Goal: Task Accomplishment & Management: Manage account settings

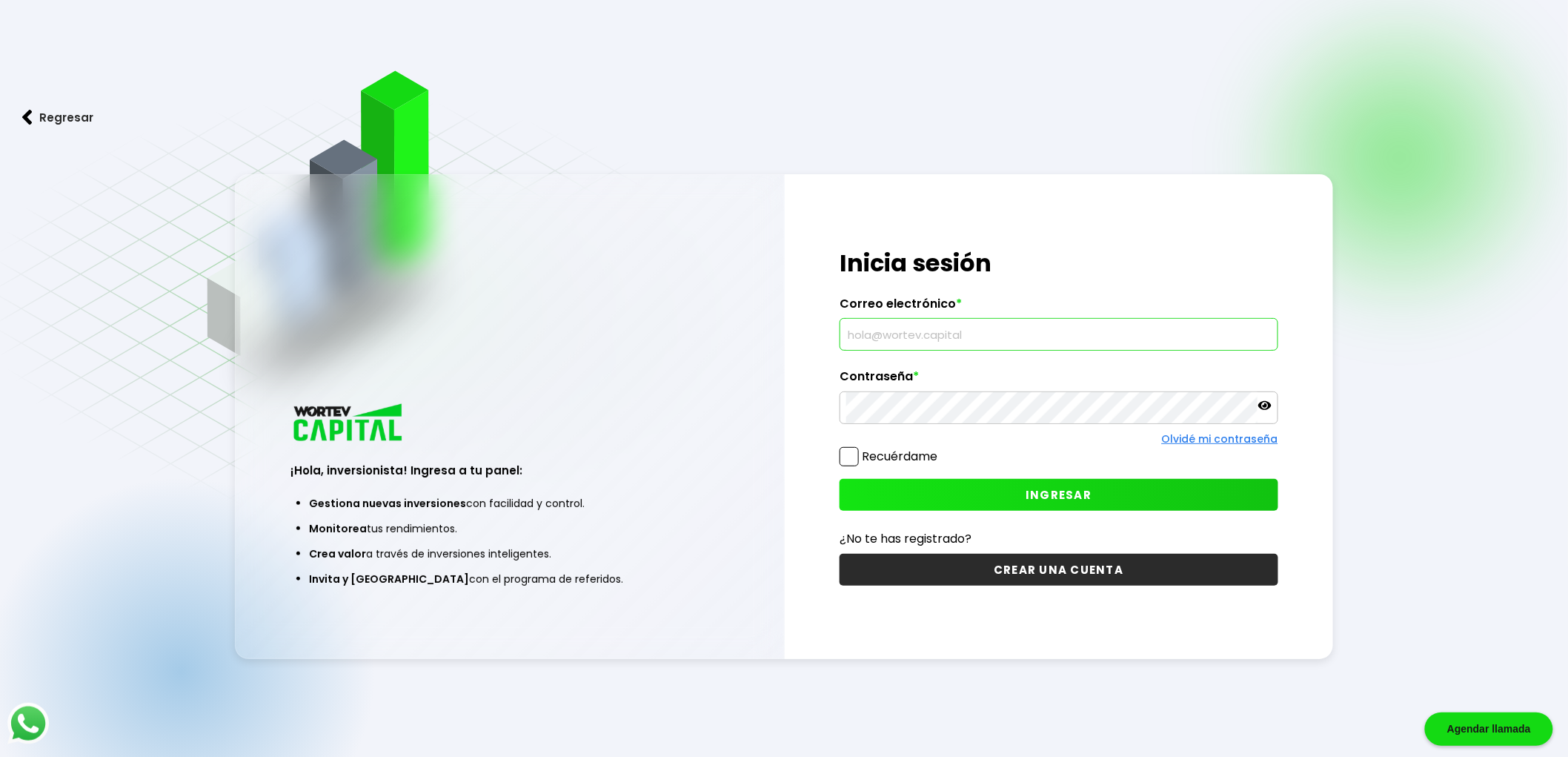
click at [1077, 339] on input "text" at bounding box center [1058, 334] width 425 height 31
type input "[EMAIL_ADDRESS][PERSON_NAME][DOMAIN_NAME]"
click at [1258, 411] on icon at bounding box center [1264, 405] width 13 height 13
click at [968, 495] on button "INGRESAR" at bounding box center [1059, 494] width 438 height 32
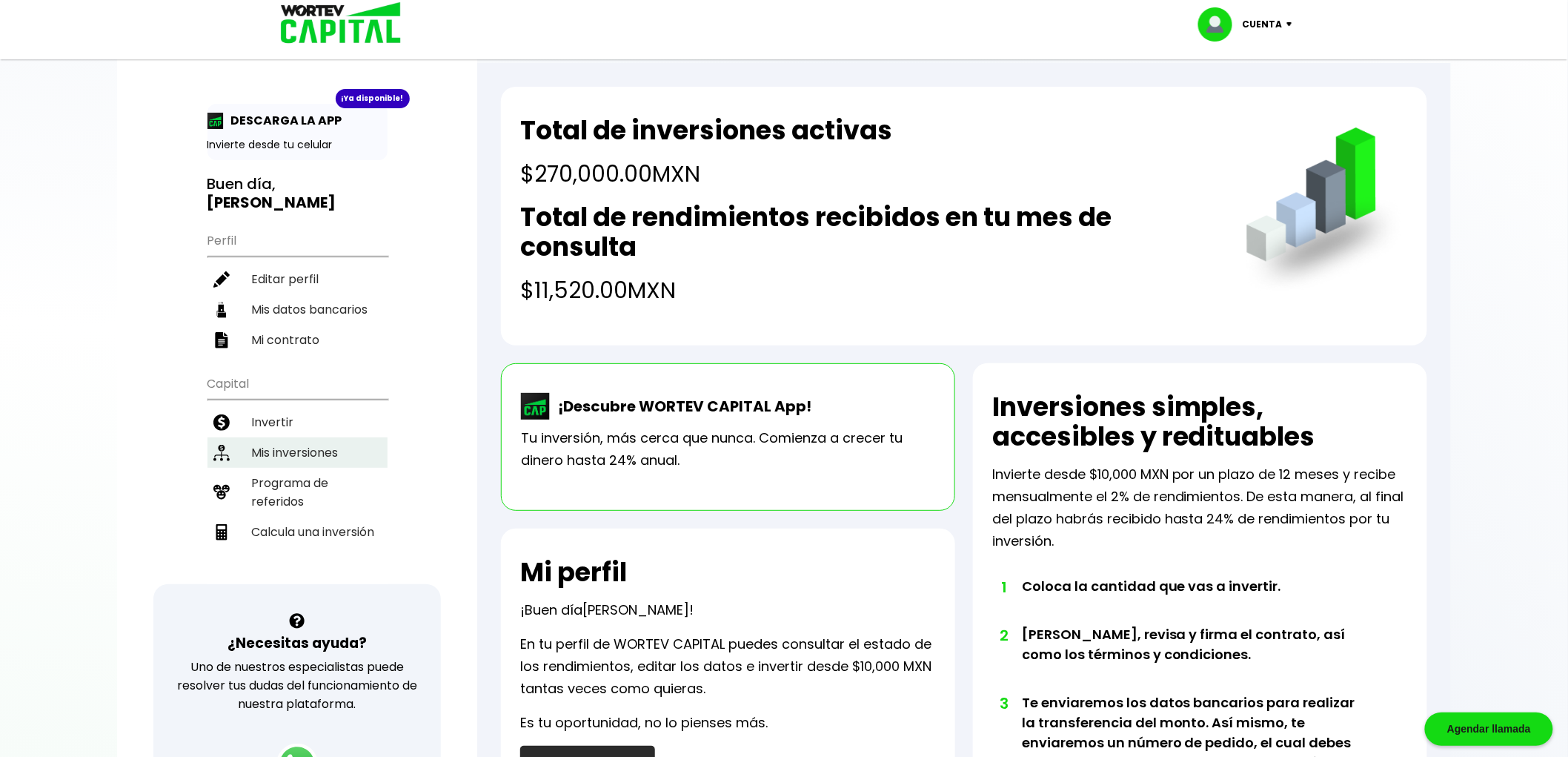
click at [297, 437] on li "Mis inversiones" at bounding box center [297, 452] width 180 height 30
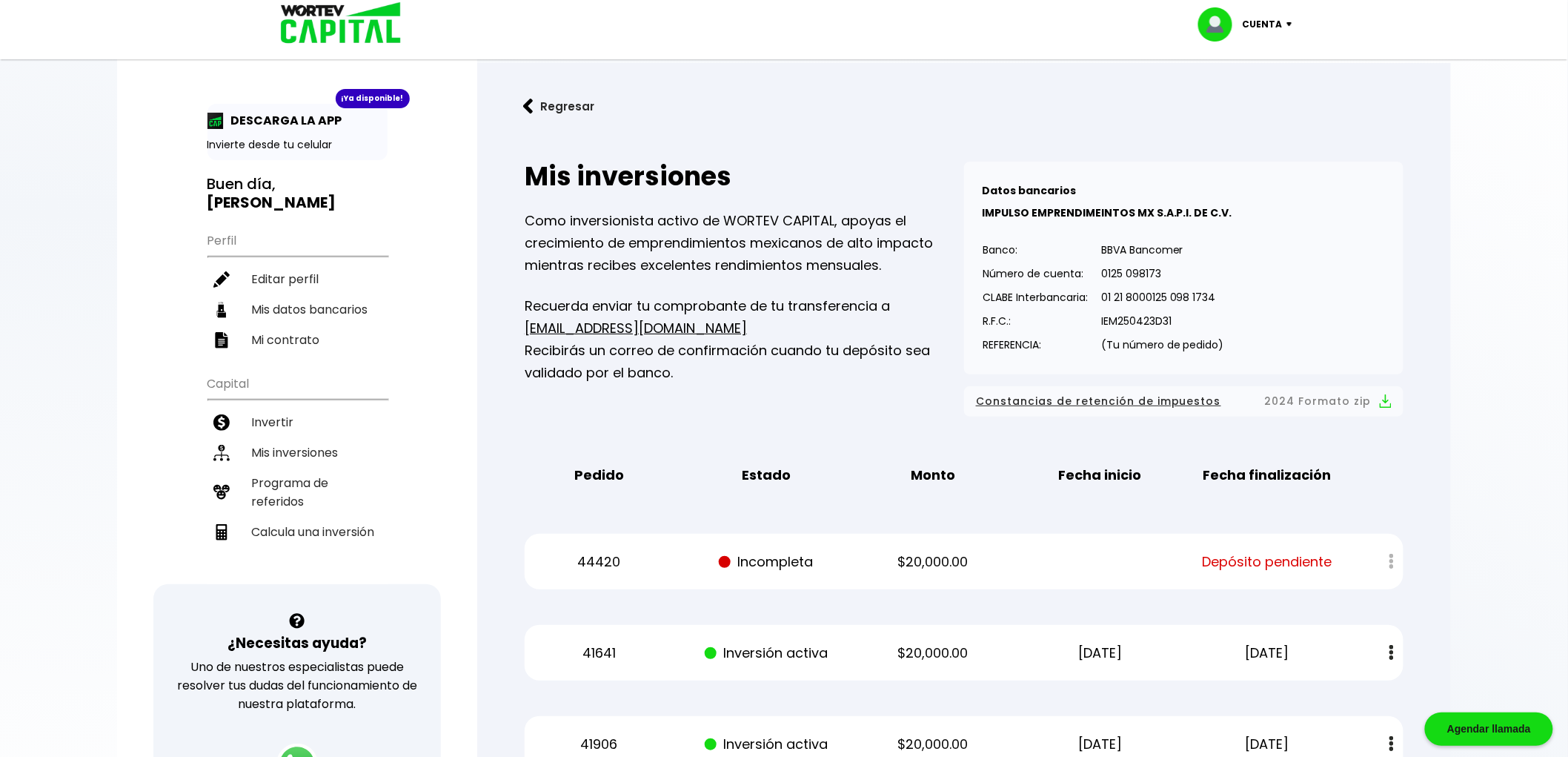
click at [1243, 18] on img at bounding box center [1220, 25] width 44 height 34
click at [1248, 91] on li "Cerrar sesión" at bounding box center [1246, 98] width 119 height 30
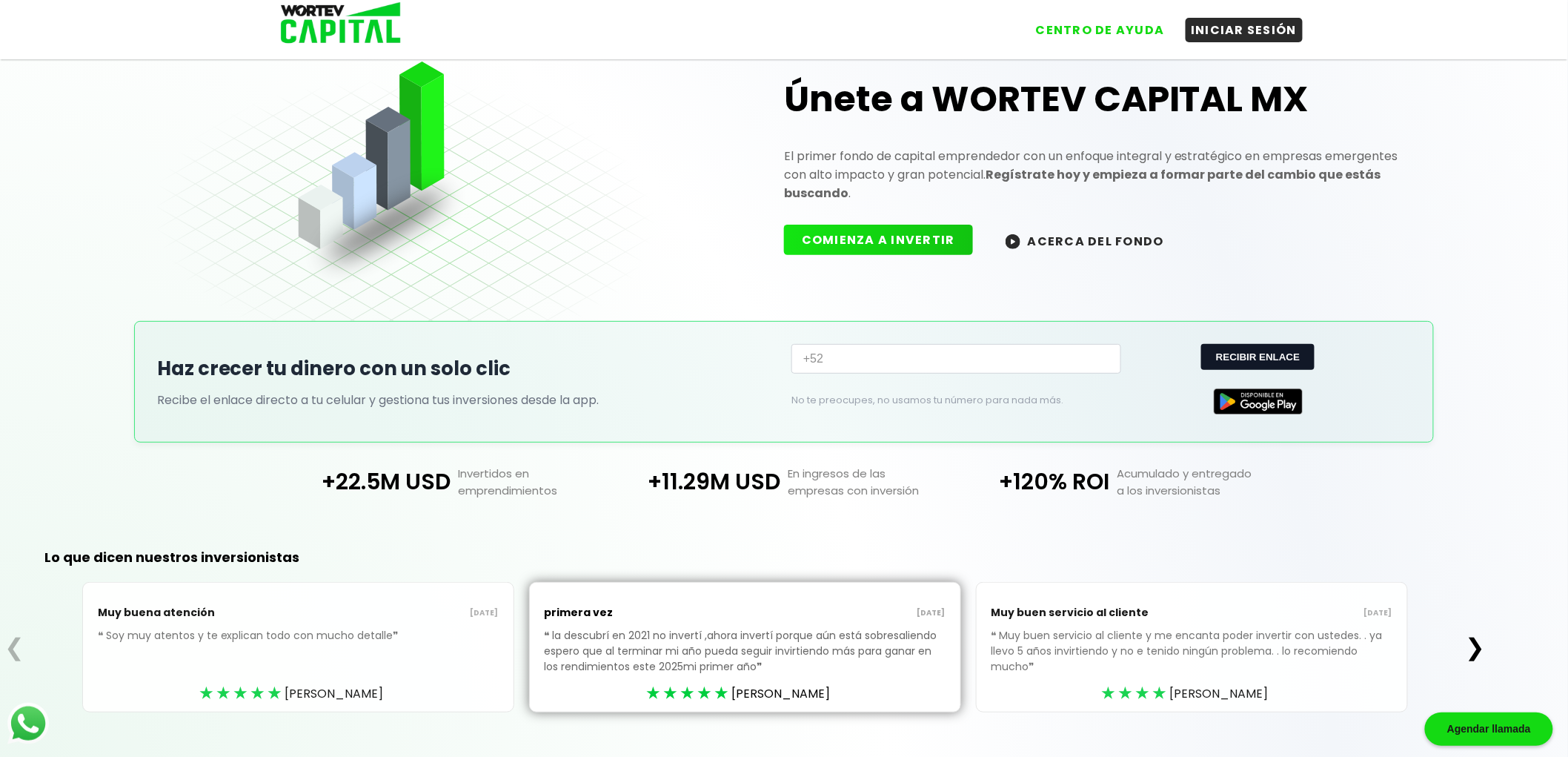
scroll to position [77, 0]
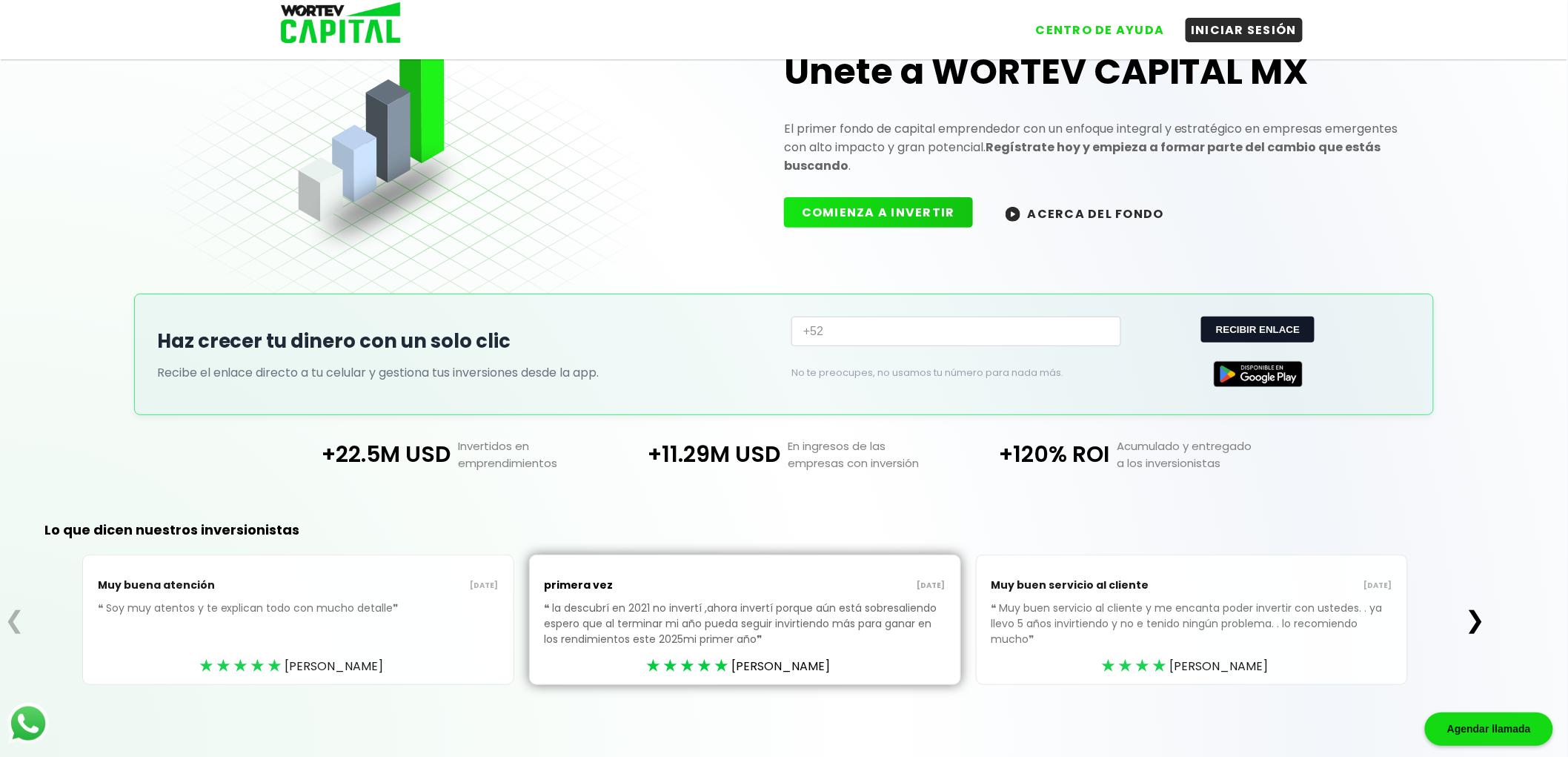
click at [953, 330] on input "+52" at bounding box center [957, 331] width 330 height 29
drag, startPoint x: 1020, startPoint y: 451, endPoint x: 1110, endPoint y: 456, distance: 90.1
click at [1110, 456] on div "+120% ROI Acumulado y entregado a los inversionistas" at bounding box center [1112, 454] width 329 height 34
click at [1229, 480] on div "+22.5M USD Invertidos en emprendimientos +11.29M USD En ingresos de las empresa…" at bounding box center [783, 454] width 1098 height 78
click at [1477, 620] on button "❯" at bounding box center [1474, 620] width 29 height 29
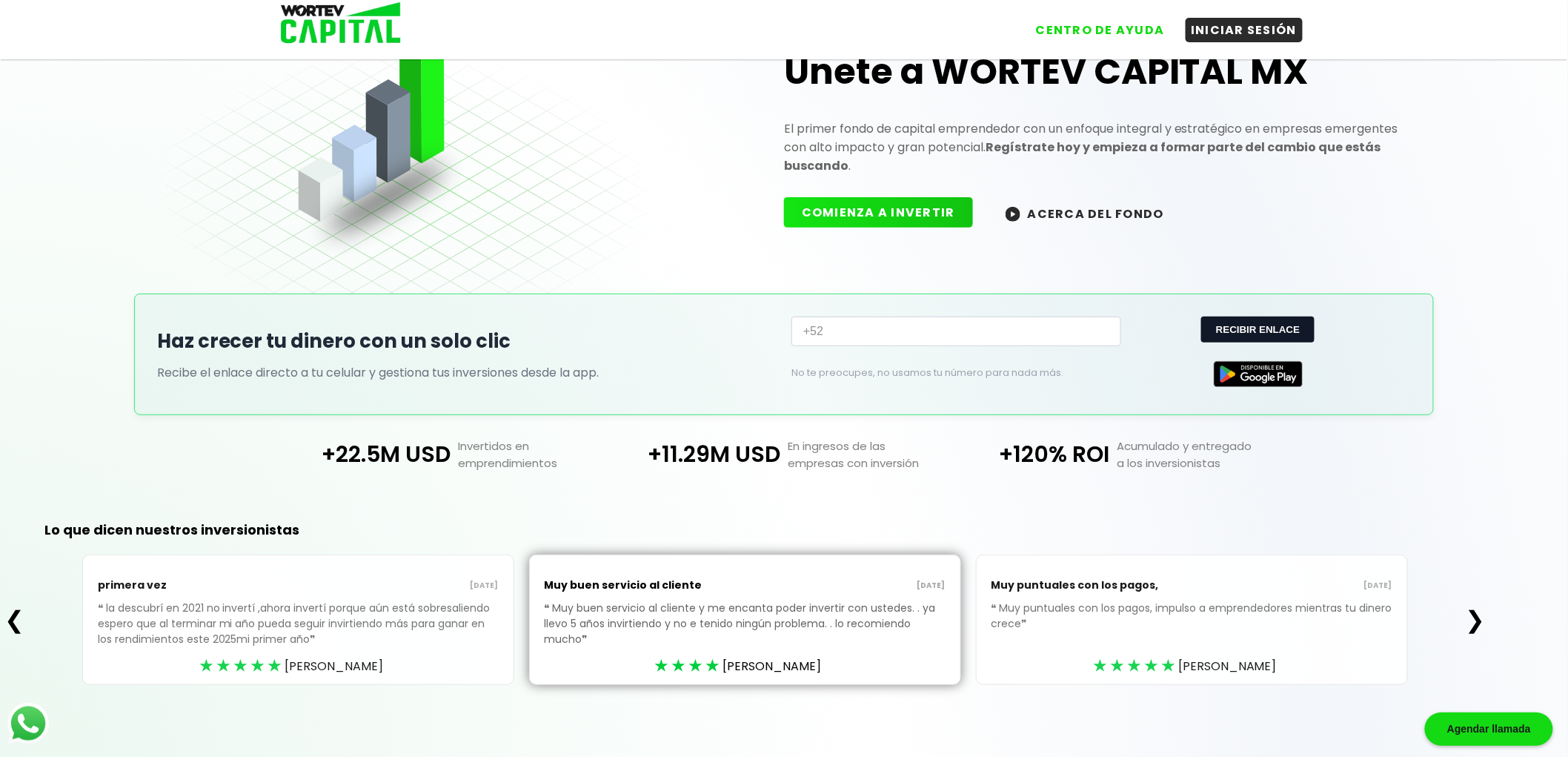
click at [1483, 619] on button "❯" at bounding box center [1474, 620] width 29 height 29
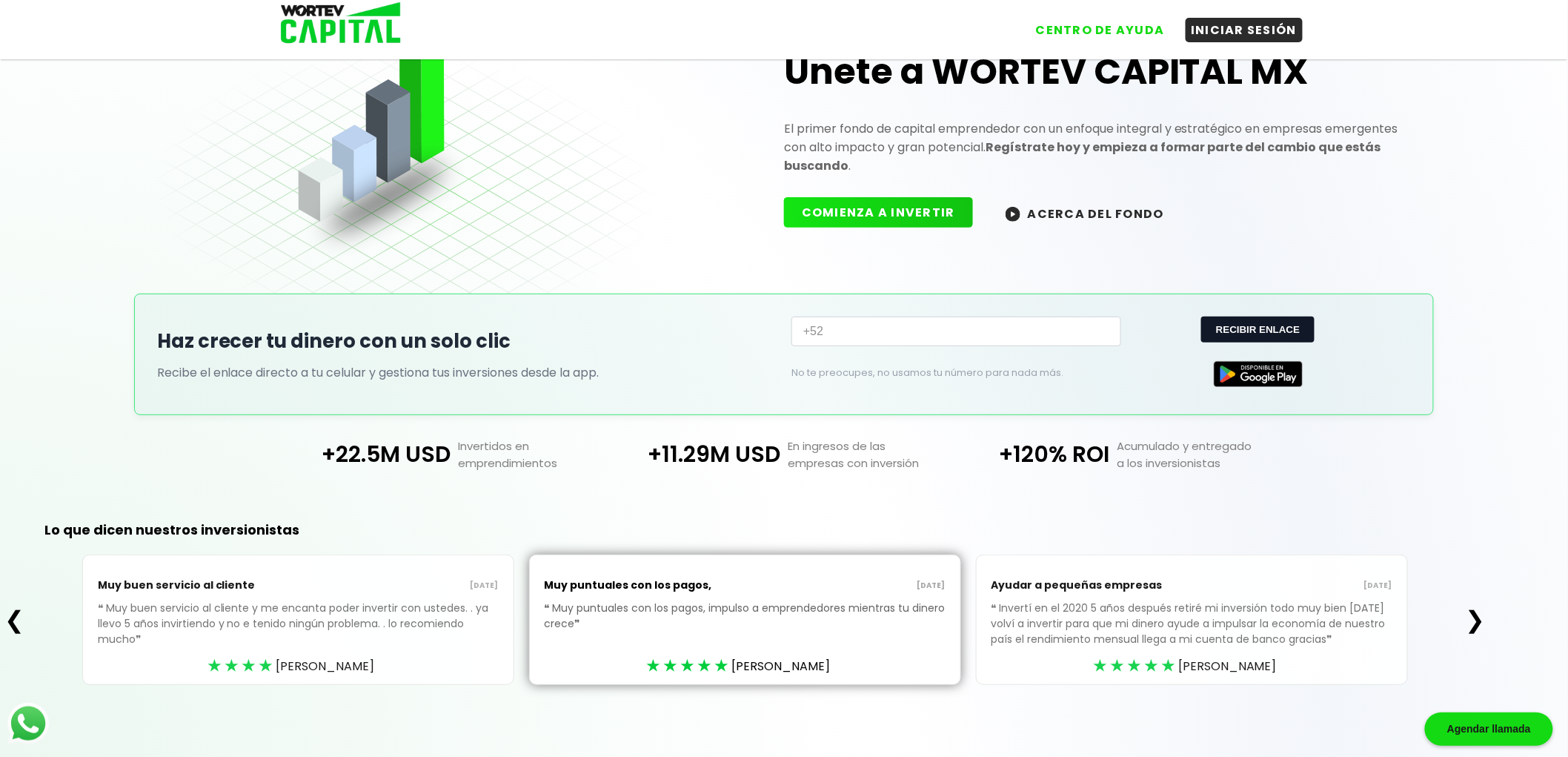
click at [1483, 619] on button "❯" at bounding box center [1474, 620] width 29 height 29
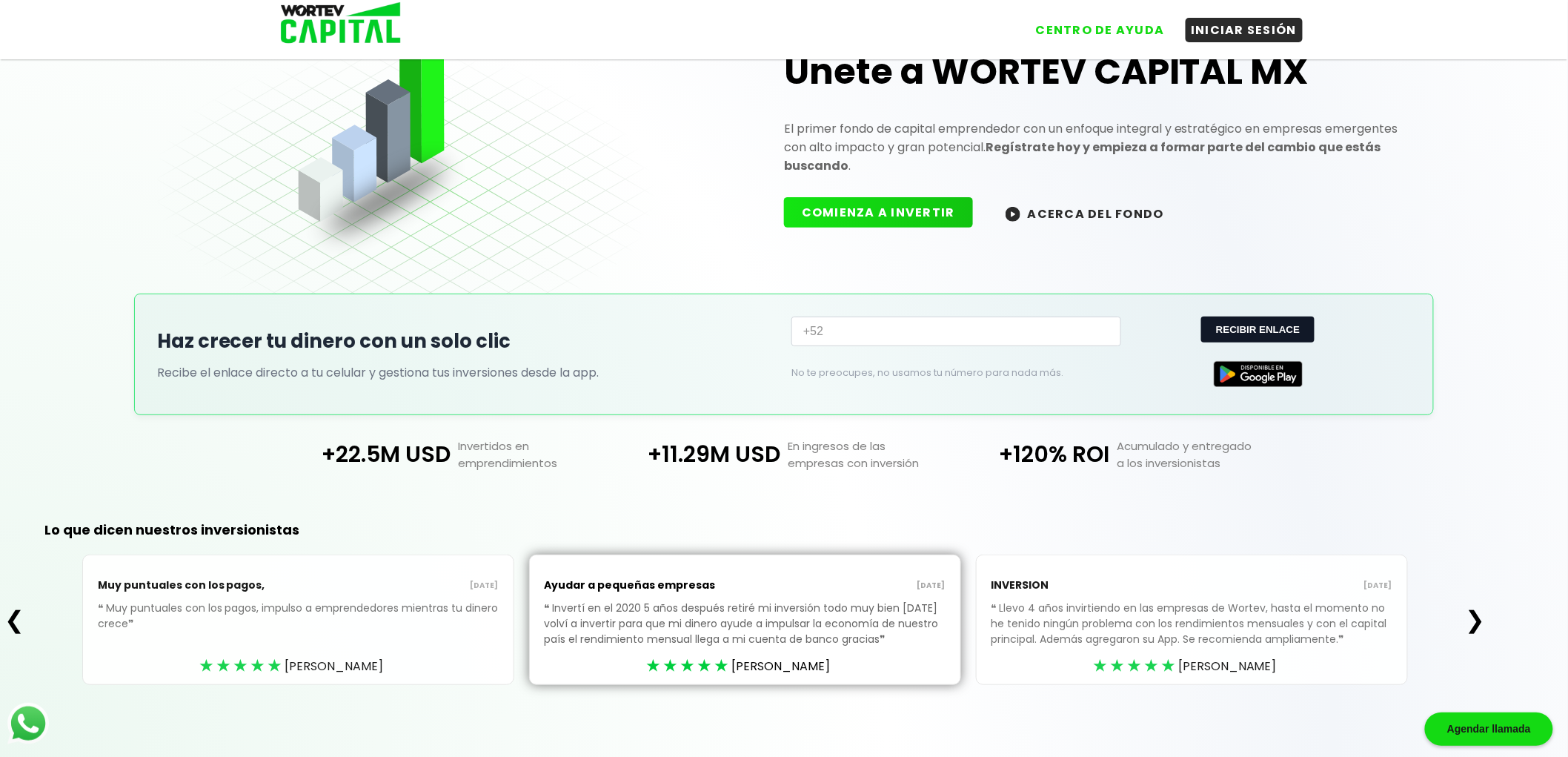
click at [1483, 619] on button "❯" at bounding box center [1474, 620] width 29 height 29
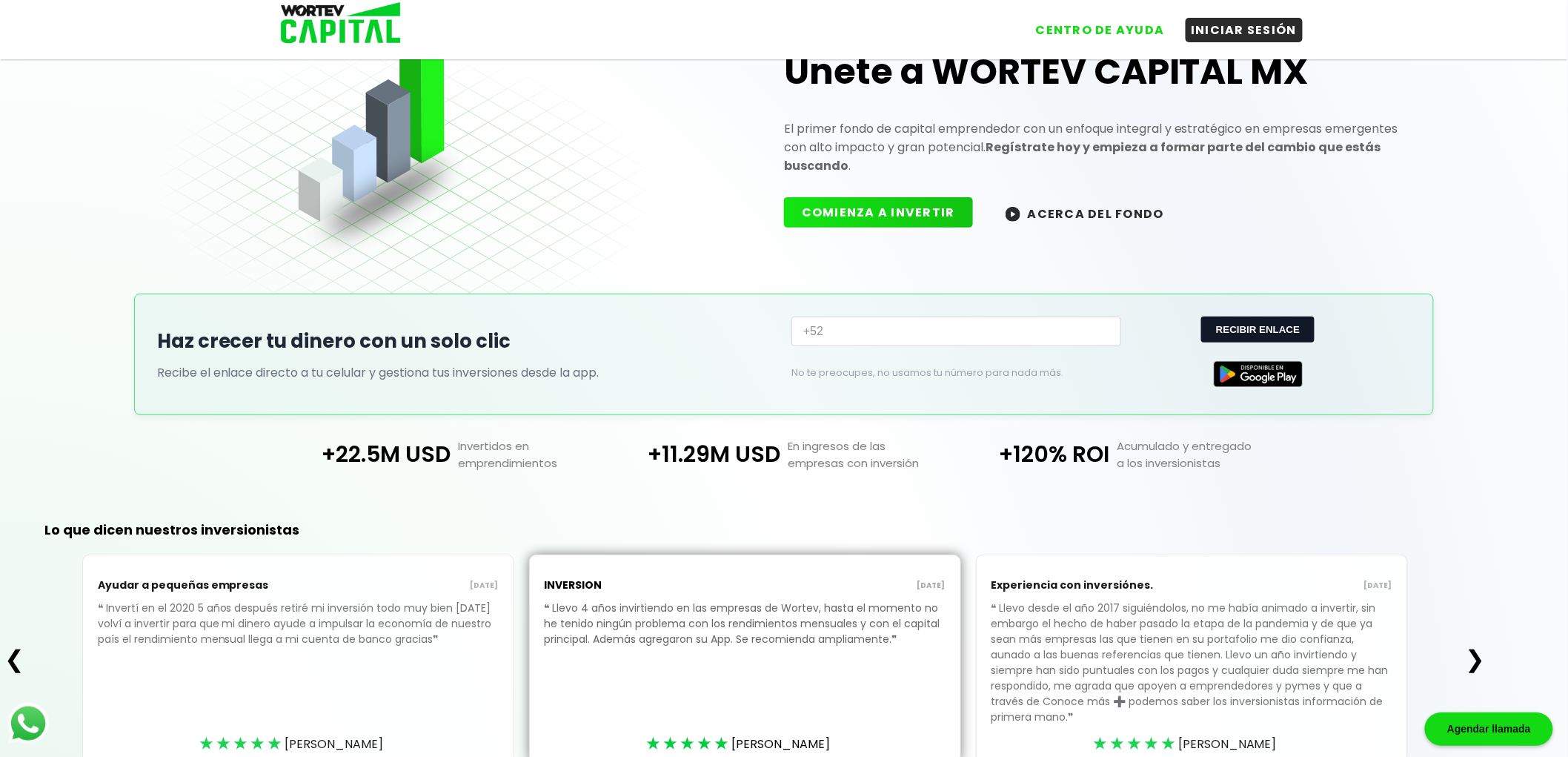
scroll to position [136, 0]
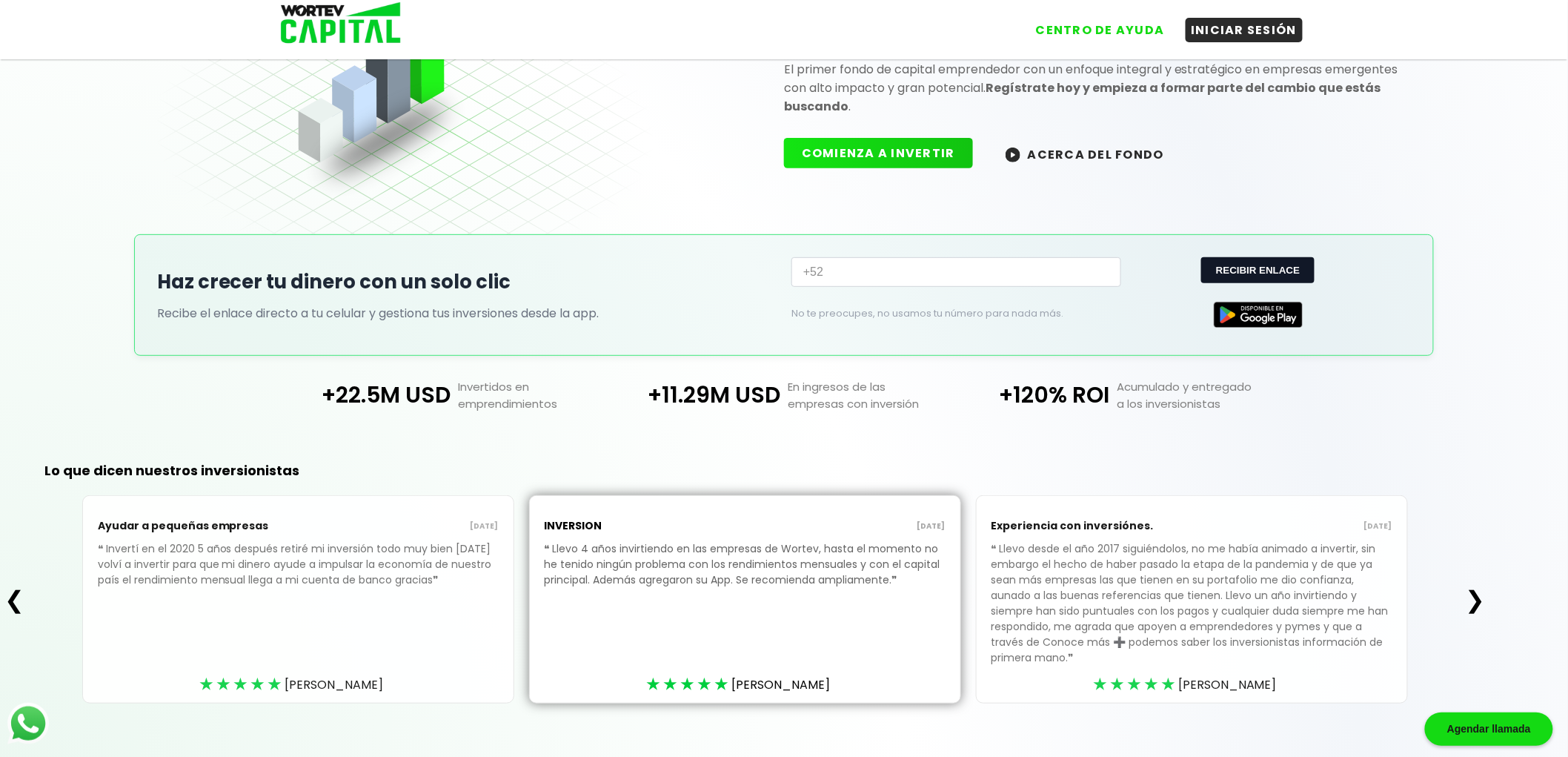
click at [1477, 587] on button "❯" at bounding box center [1474, 600] width 29 height 29
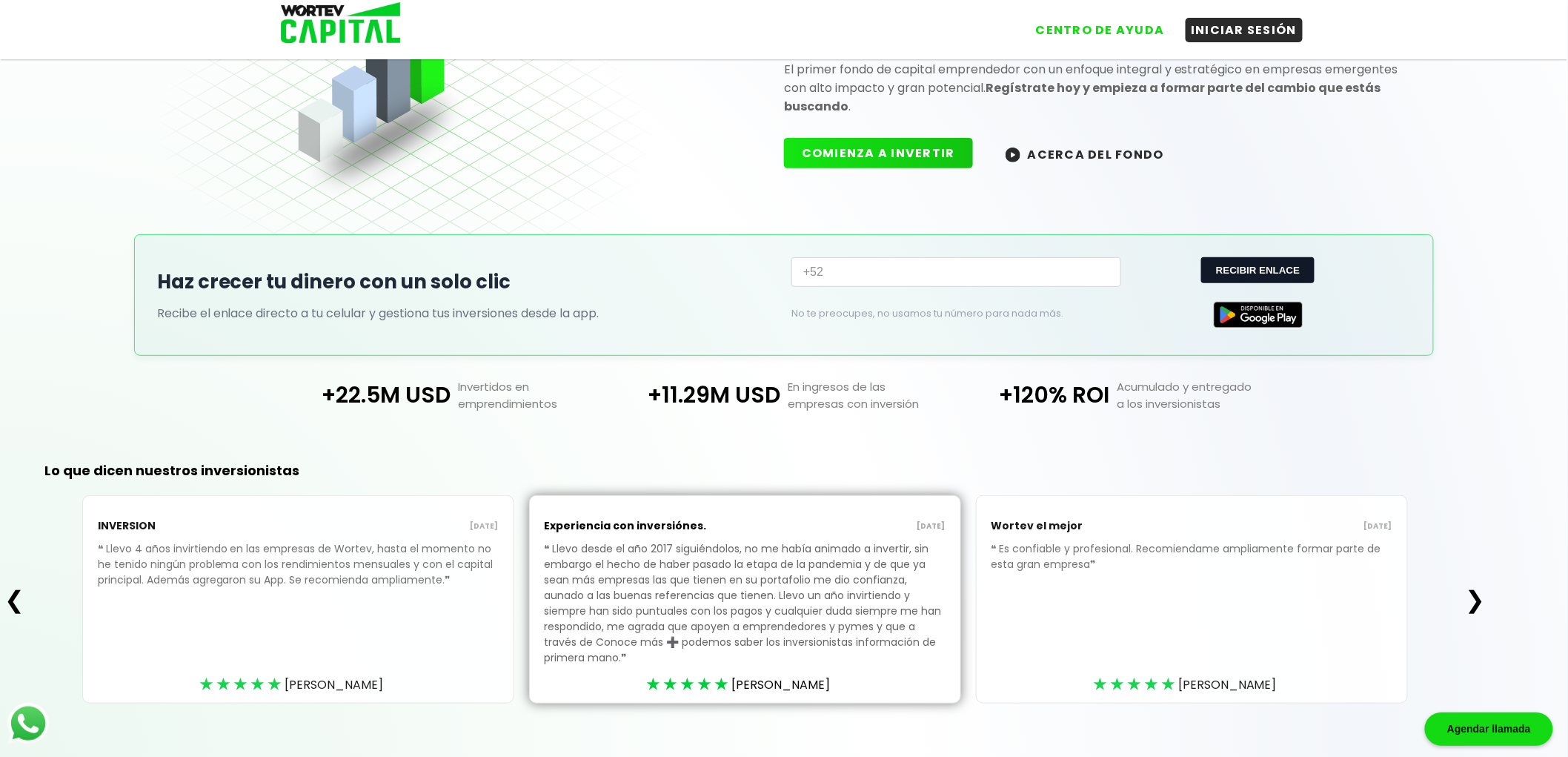
click at [1477, 587] on button "❯" at bounding box center [1474, 600] width 29 height 29
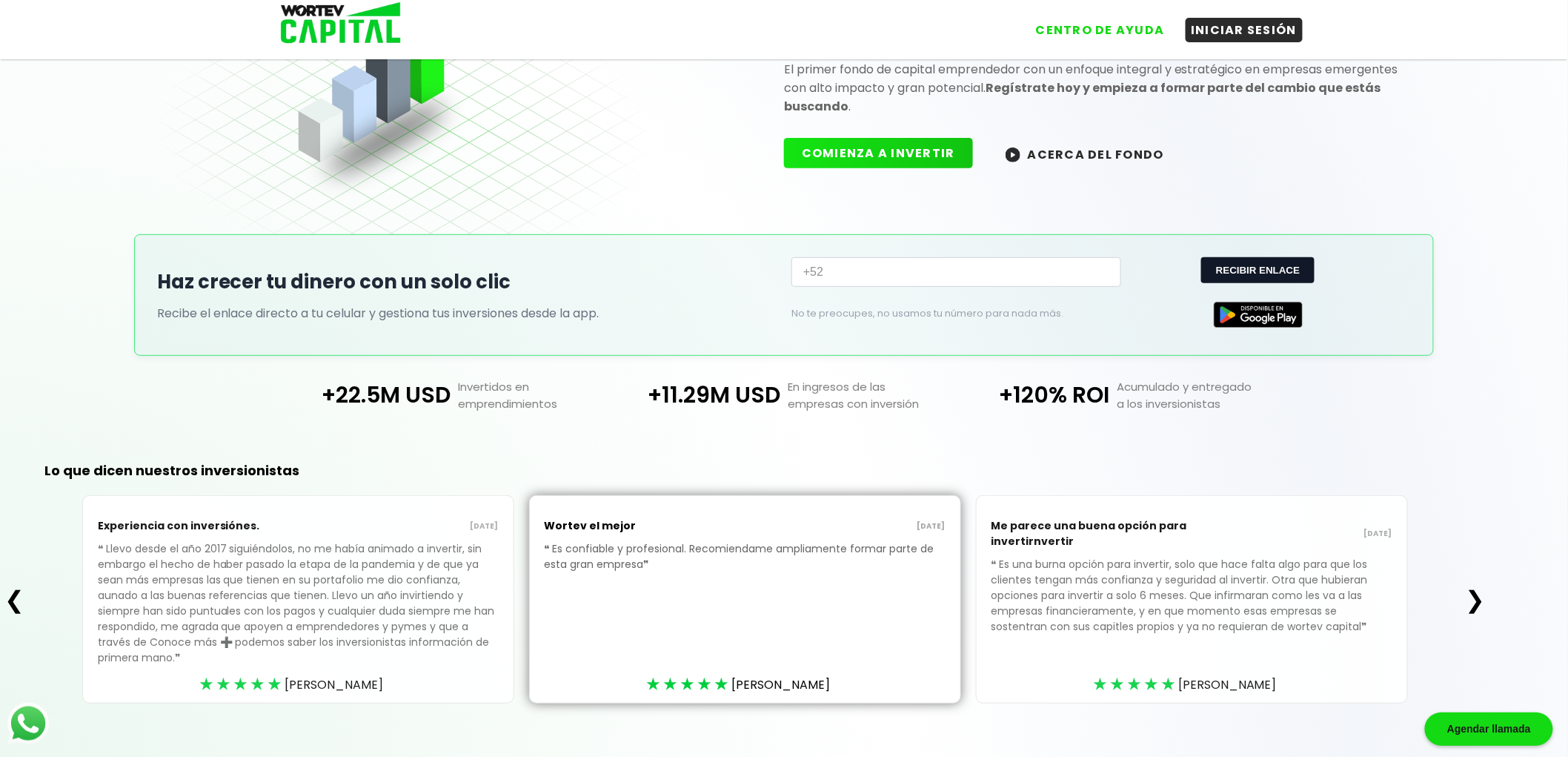
click at [1477, 587] on button "❯" at bounding box center [1474, 600] width 29 height 29
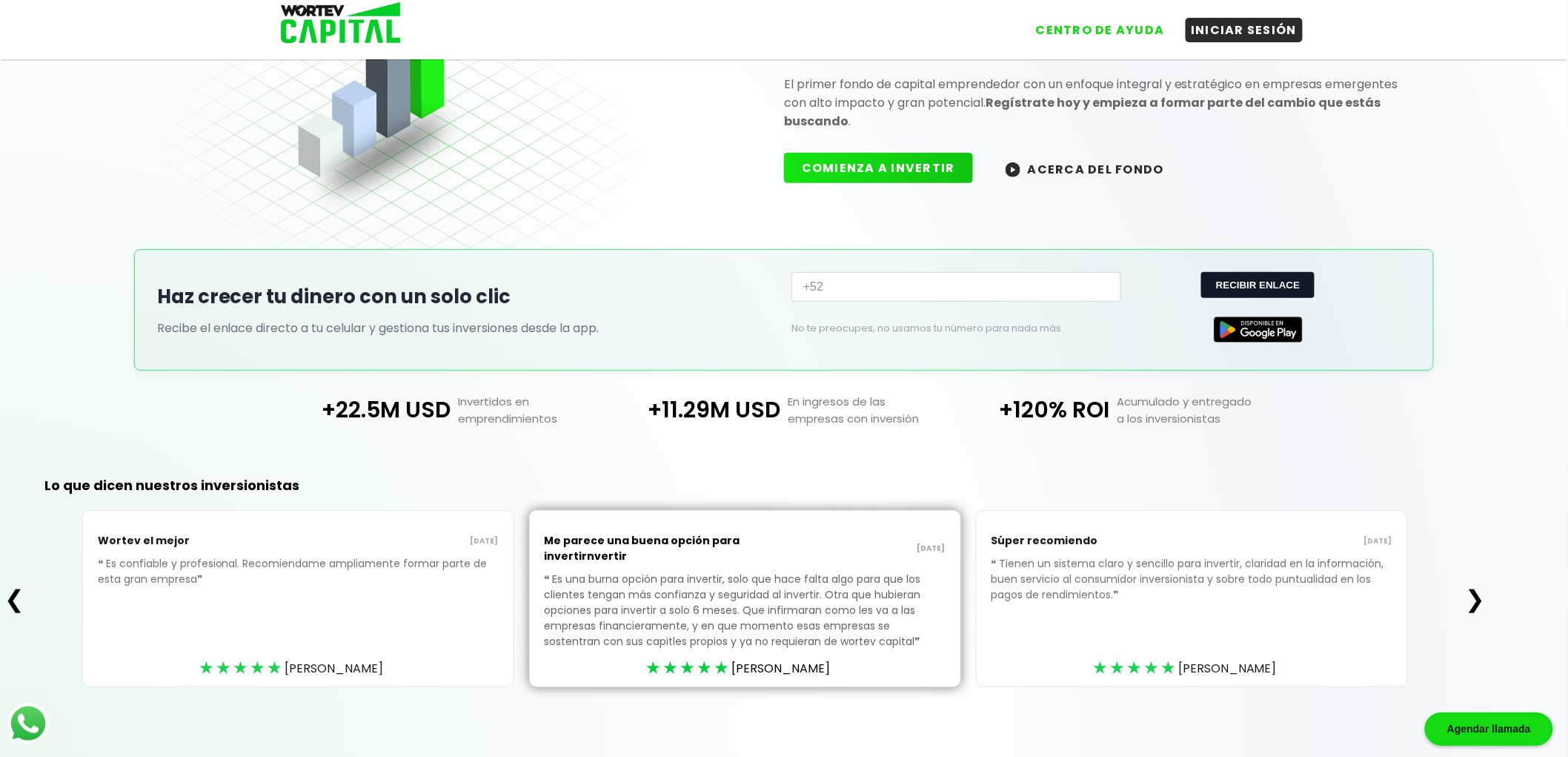
click at [1477, 587] on button "❯" at bounding box center [1474, 599] width 29 height 29
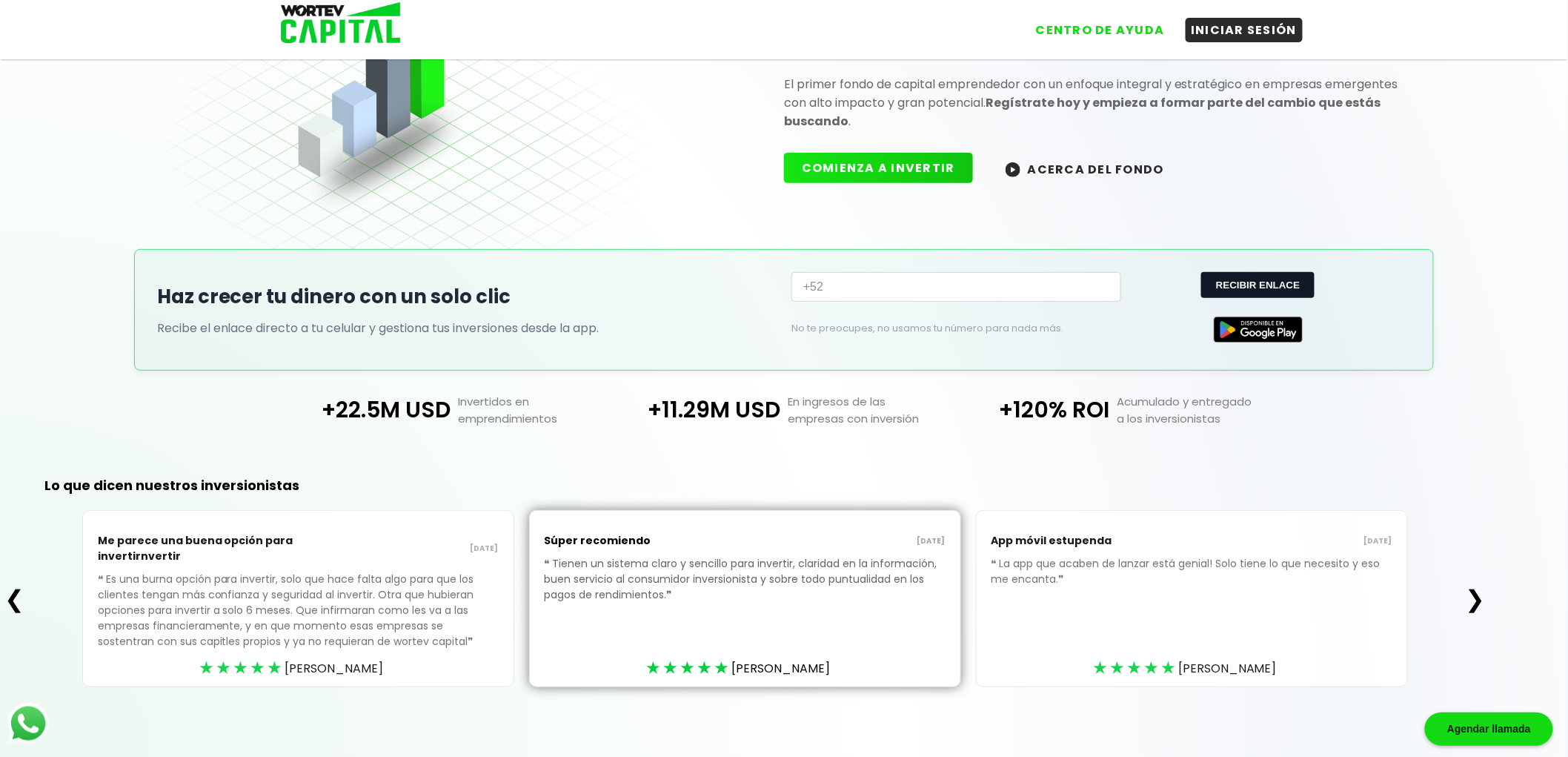
click at [1477, 587] on button "❯" at bounding box center [1474, 599] width 29 height 29
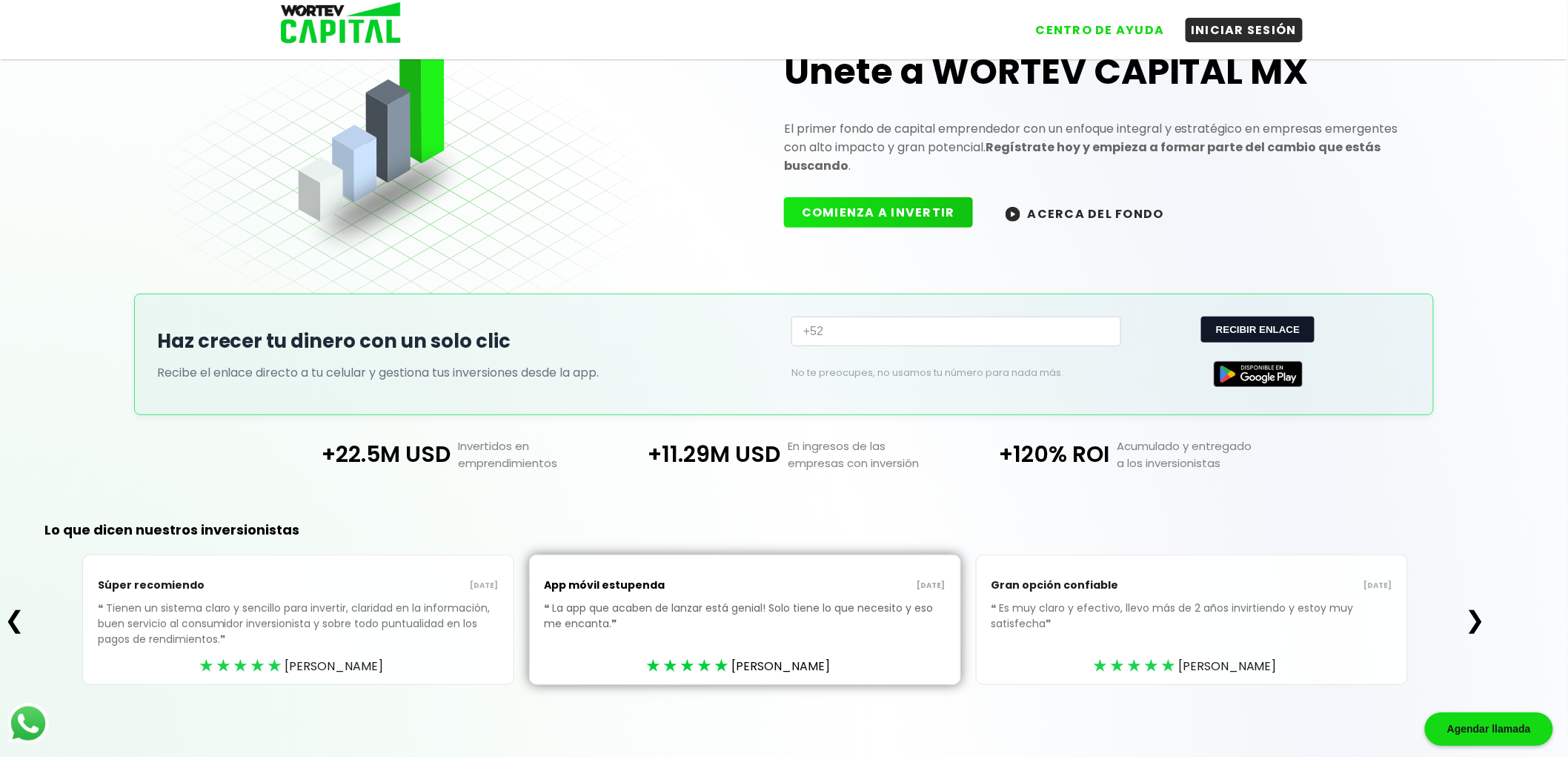
click at [1477, 587] on div "❮ Súper recomiendo 13/08/2025 ❝ Tienen un sistema claro y sencillo para inverti…" at bounding box center [744, 620] width 1490 height 130
click at [1477, 621] on button "❯" at bounding box center [1474, 620] width 29 height 29
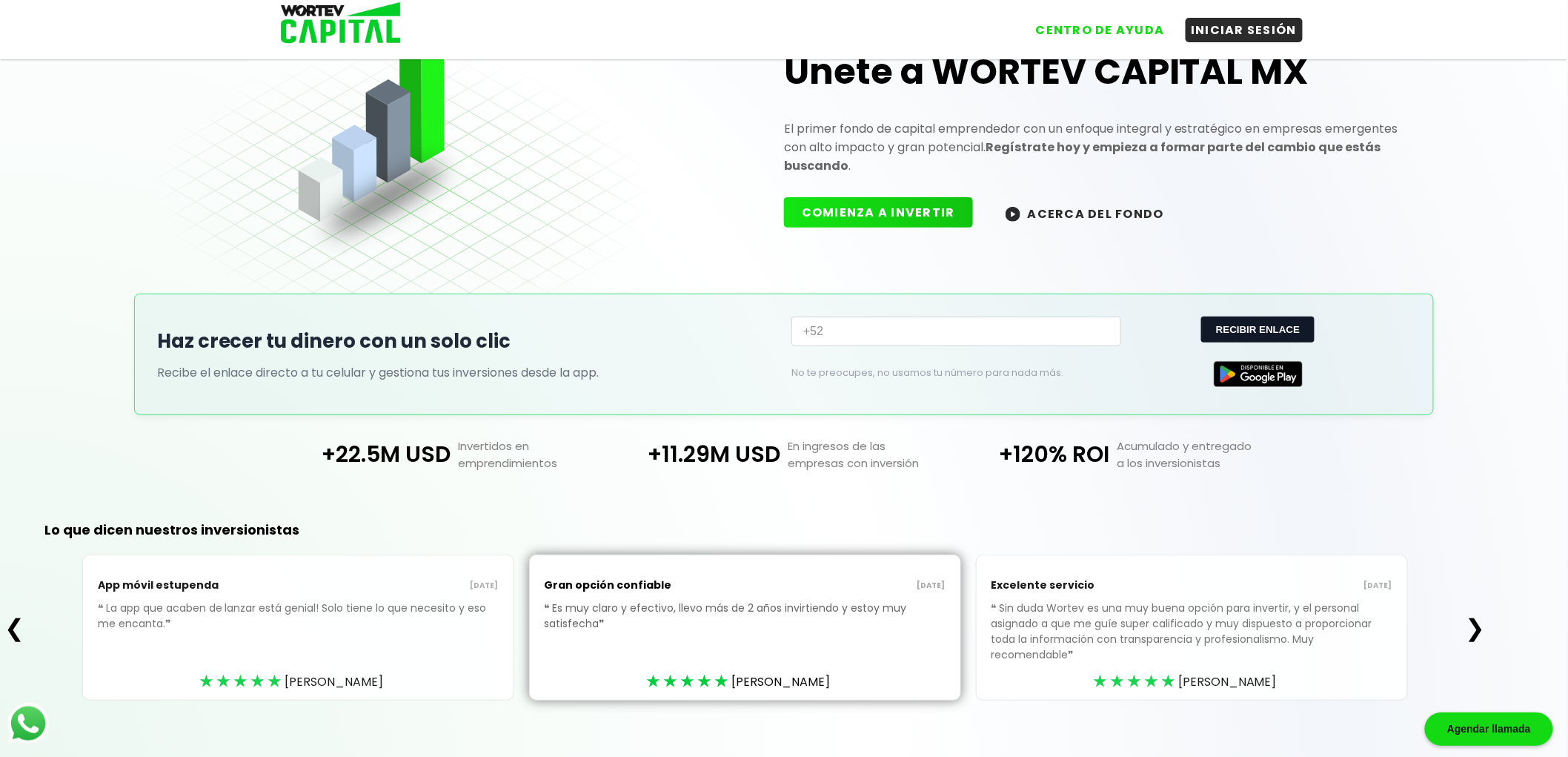
click at [1460, 613] on div "App móvil estupenda 10/08/2025 ❝ La app que acaben de lanzar está genial! Solo …" at bounding box center [744, 628] width 1432 height 146
click at [1477, 621] on button "❯" at bounding box center [1474, 628] width 29 height 29
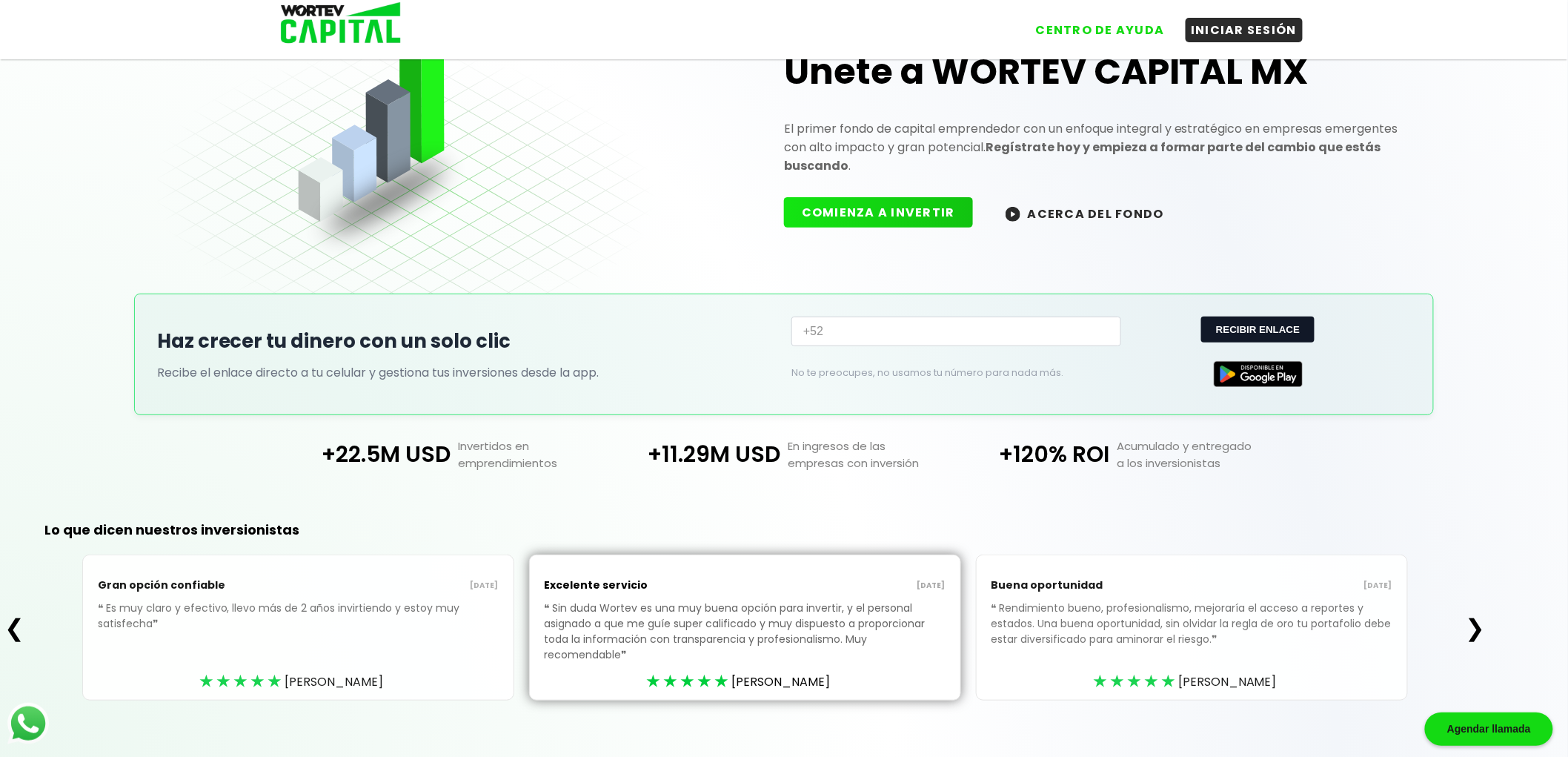
click at [1482, 625] on button "❯" at bounding box center [1474, 628] width 29 height 29
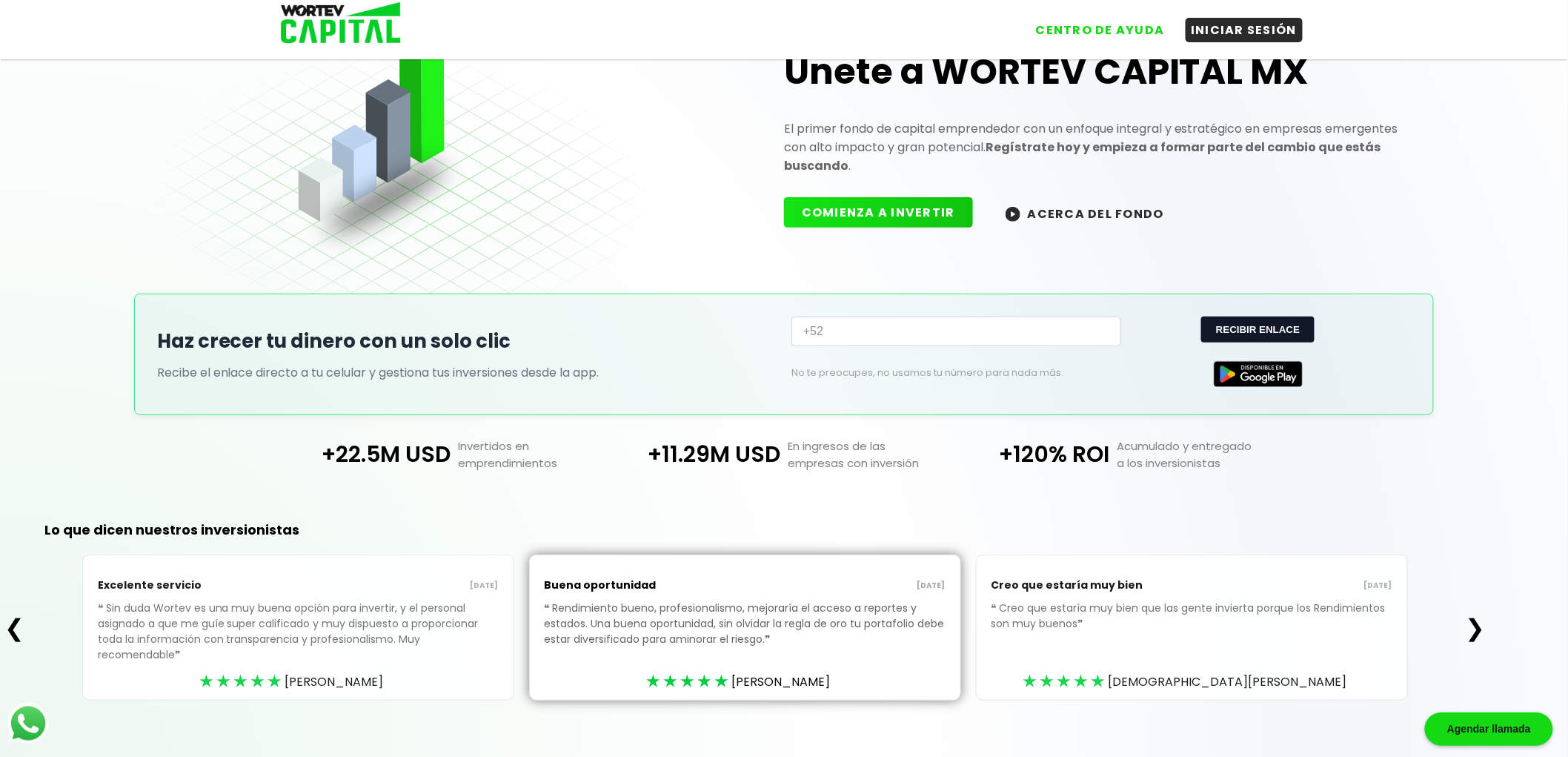
click at [1480, 625] on button "❯" at bounding box center [1474, 628] width 29 height 29
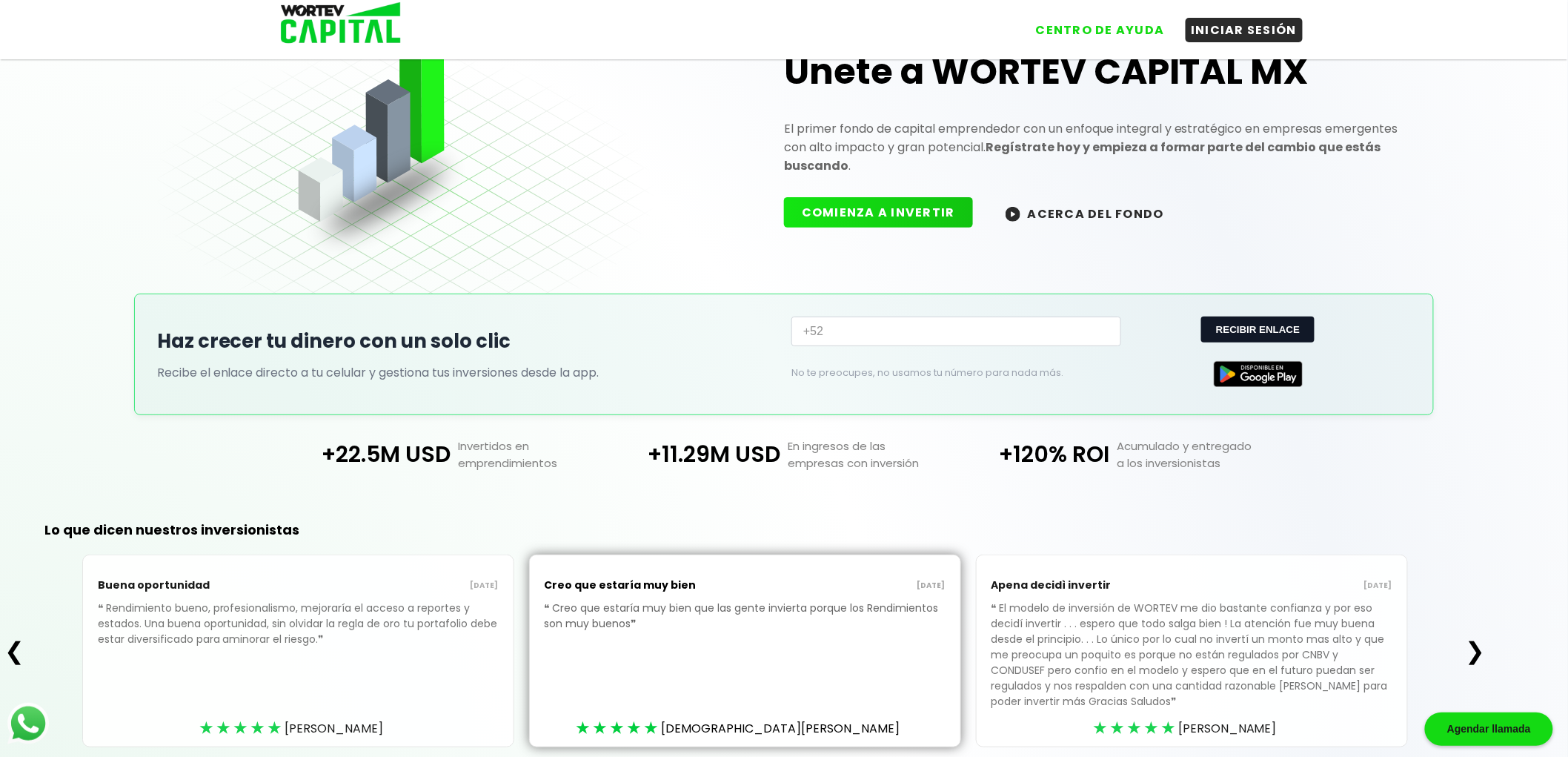
click at [1480, 625] on div "❮ Buena oportunidad 01/08/2025 ❝ Rendimiento bueno, profesionalismo, mejoraría …" at bounding box center [744, 651] width 1490 height 193
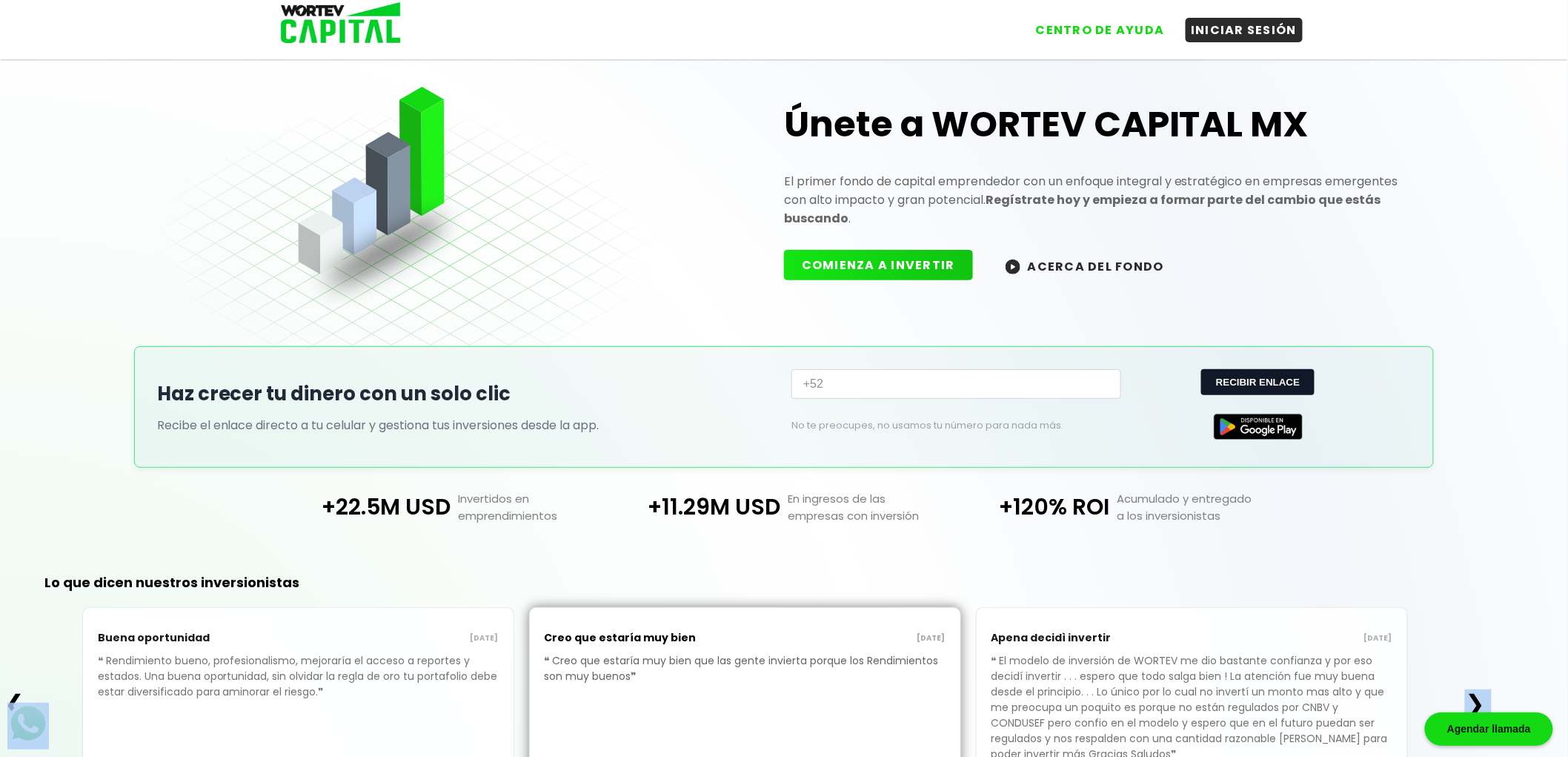
scroll to position [0, 0]
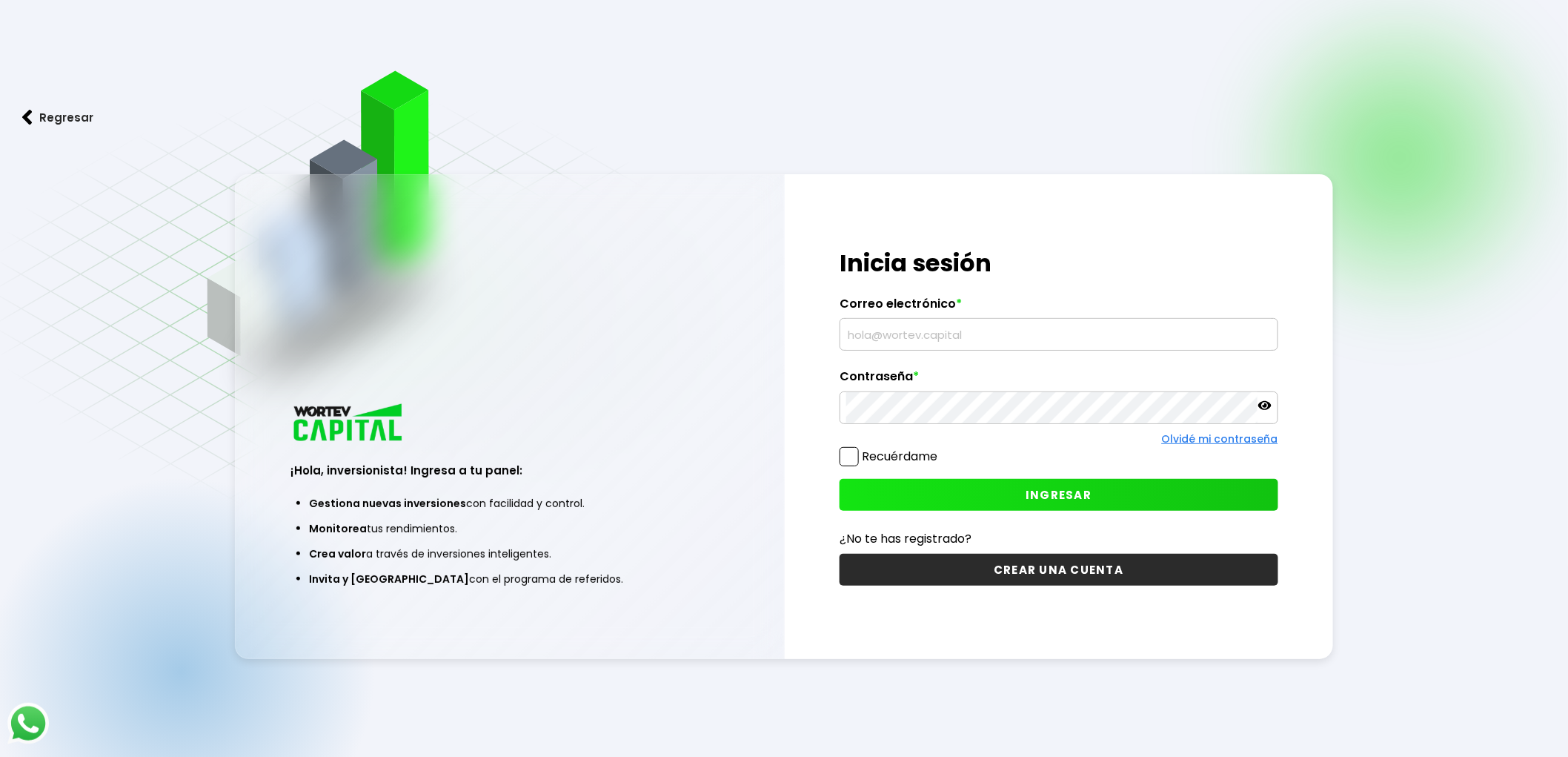
click at [916, 347] on input "text" at bounding box center [1058, 334] width 425 height 31
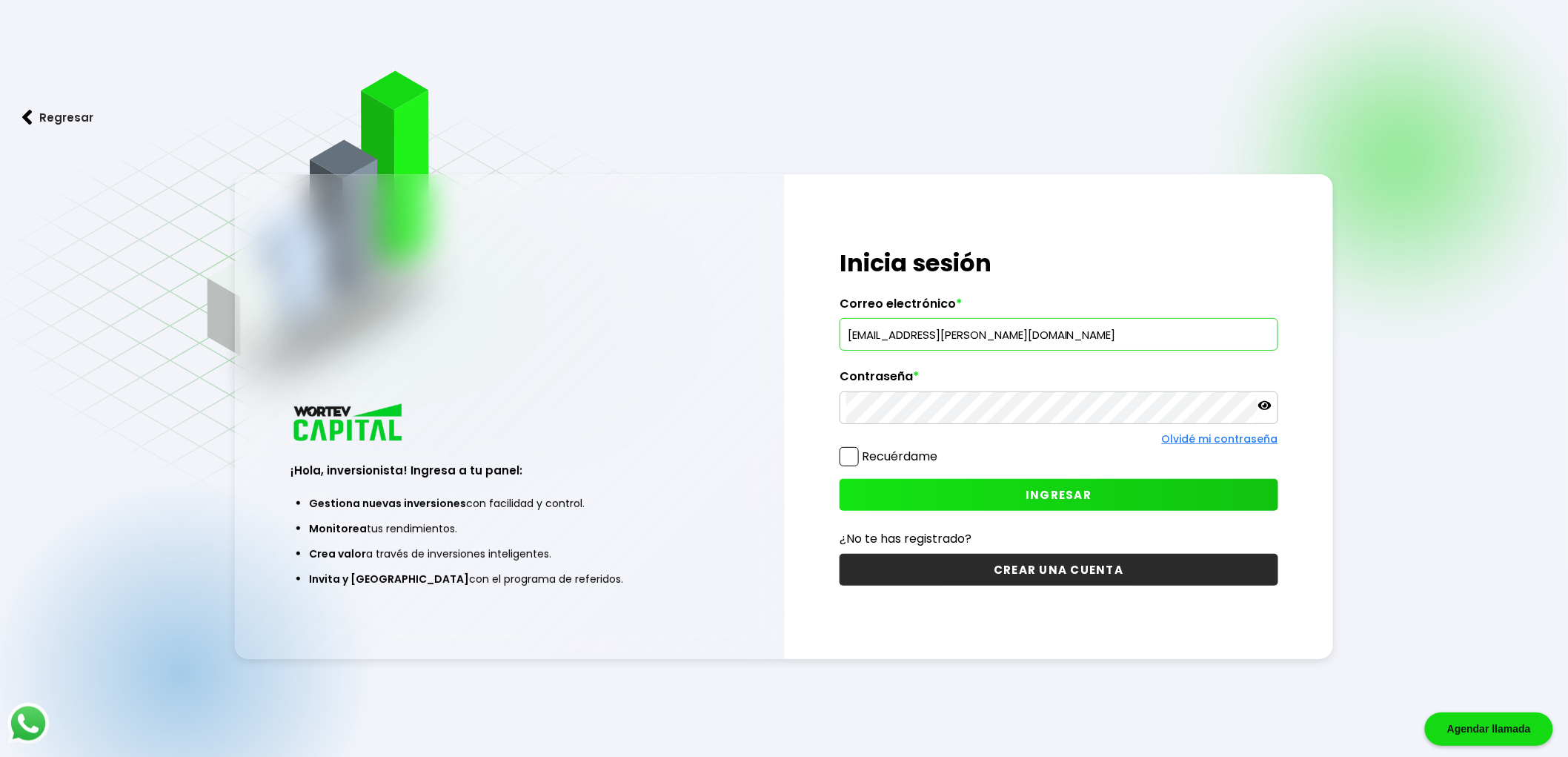
type input "[EMAIL_ADDRESS][PERSON_NAME][DOMAIN_NAME]"
click at [1260, 404] on icon at bounding box center [1264, 405] width 13 height 9
click at [1016, 487] on button "INGRESAR" at bounding box center [1059, 494] width 438 height 32
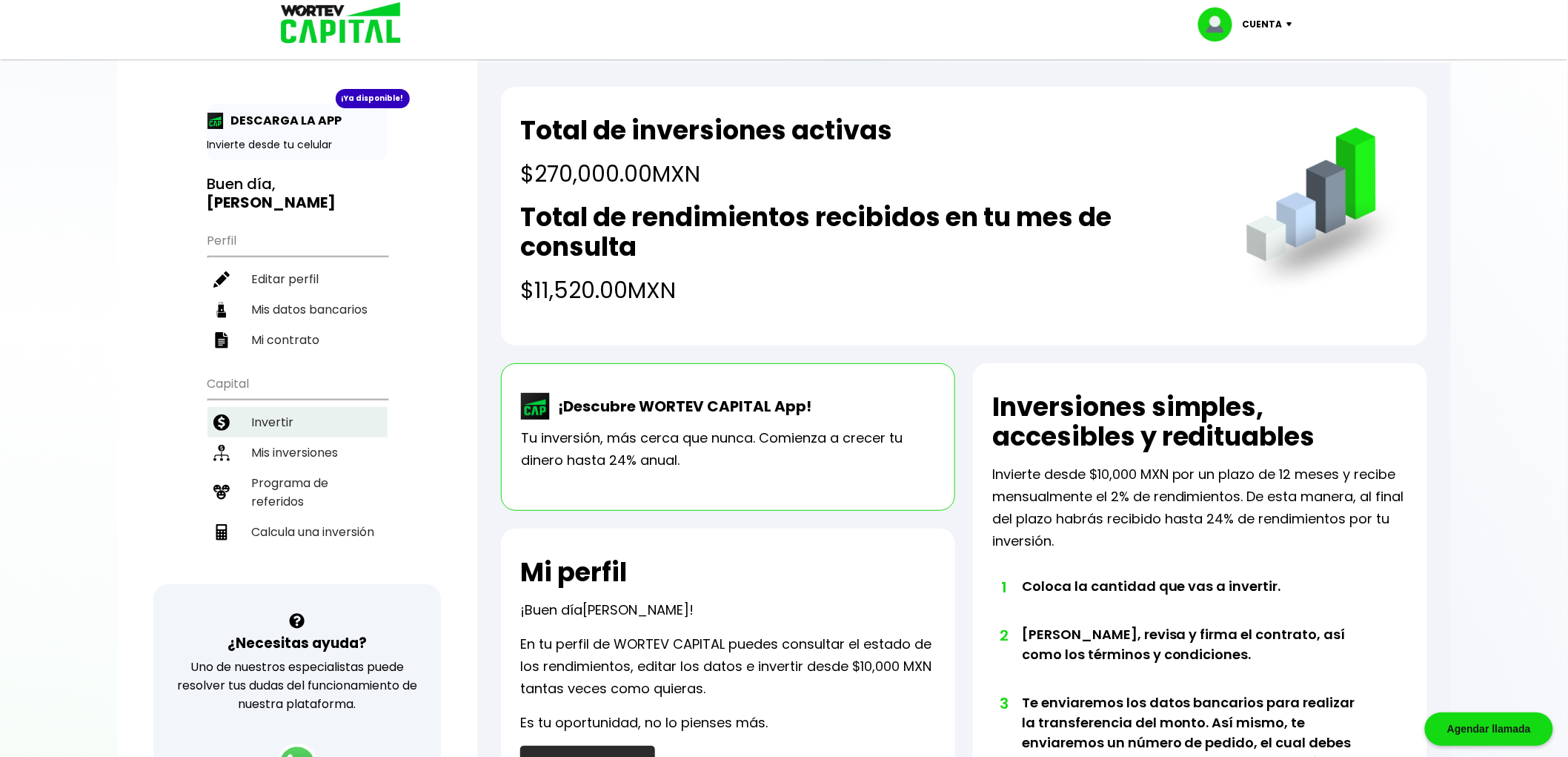
click at [284, 407] on li "Invertir" at bounding box center [297, 422] width 180 height 30
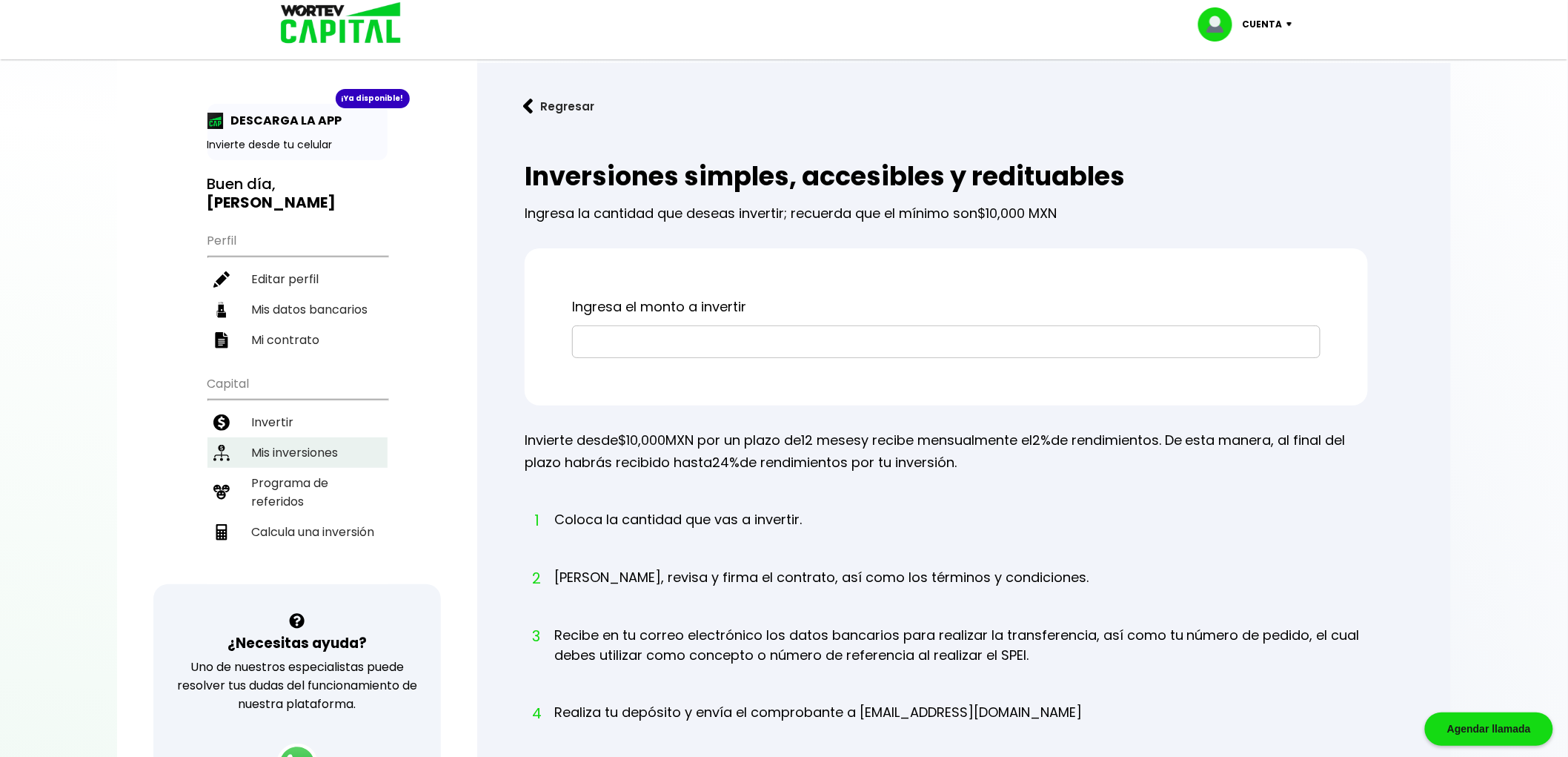
click at [287, 437] on li "Mis inversiones" at bounding box center [297, 452] width 180 height 30
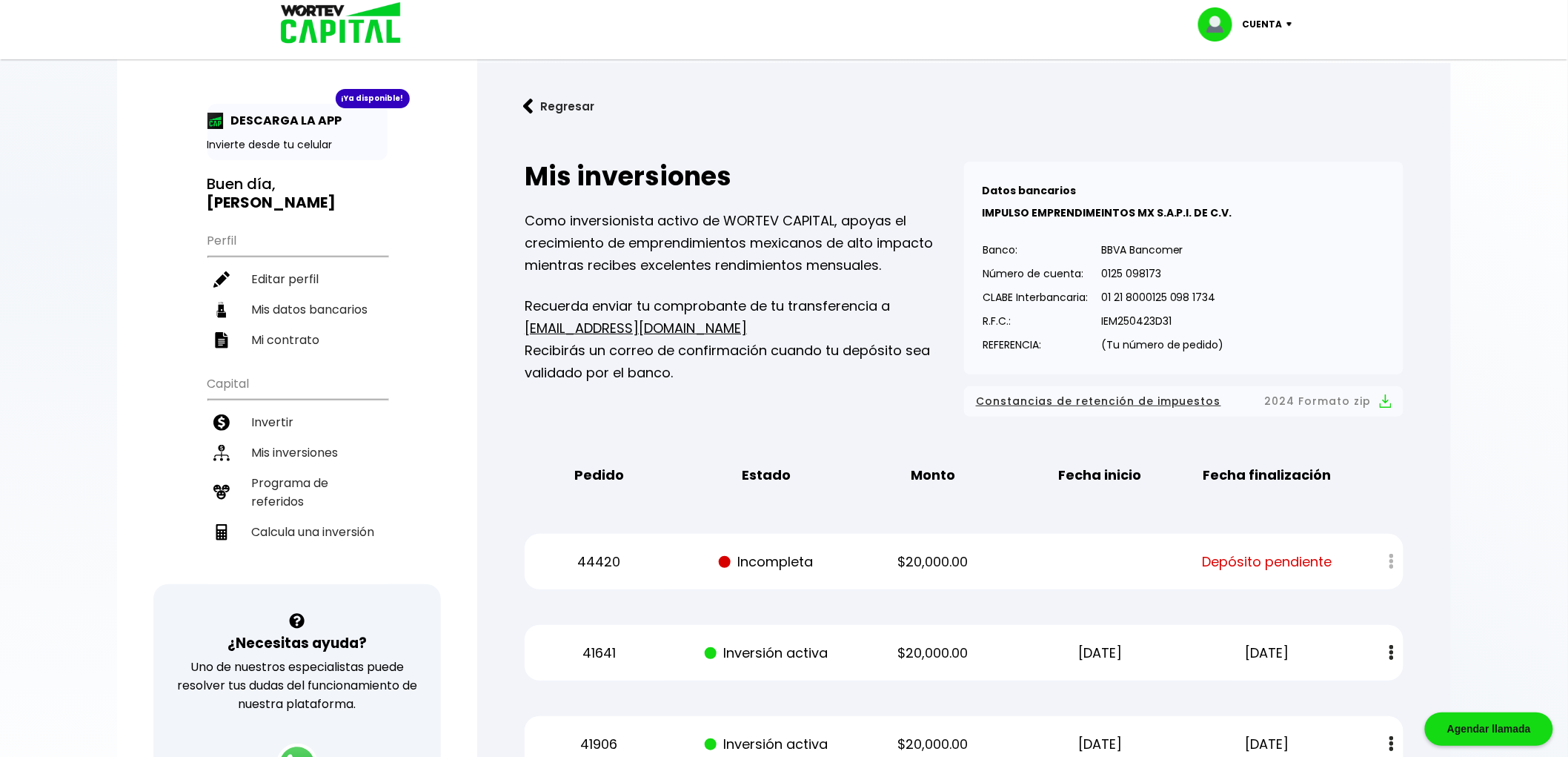
click at [1249, 32] on p "Cuenta" at bounding box center [1263, 24] width 40 height 22
click at [1277, 97] on li "Cerrar sesión" at bounding box center [1246, 98] width 119 height 30
